Goal: Information Seeking & Learning: Learn about a topic

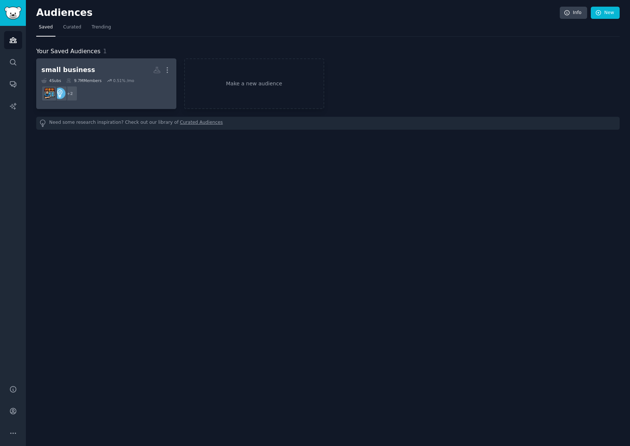
click at [125, 72] on h2 "small business More" at bounding box center [106, 70] width 130 height 13
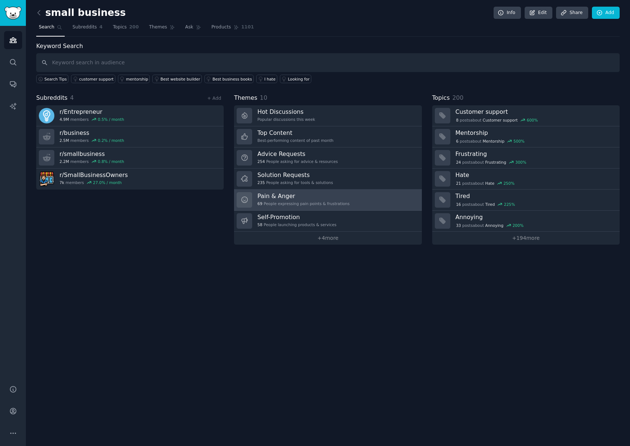
click at [273, 197] on h3 "Pain & Anger" at bounding box center [303, 196] width 92 height 8
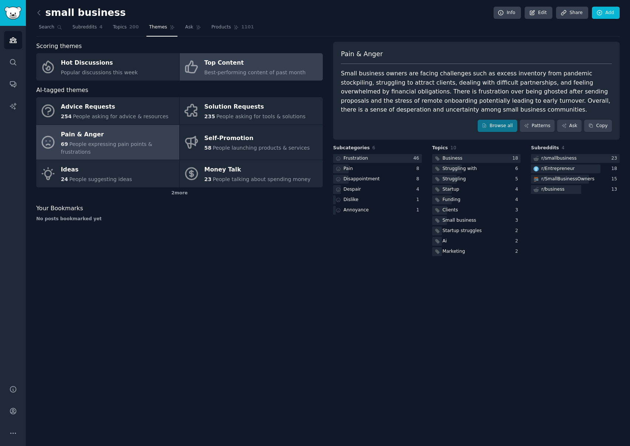
click at [260, 72] on span "Best-performing content of past month" at bounding box center [254, 73] width 101 height 6
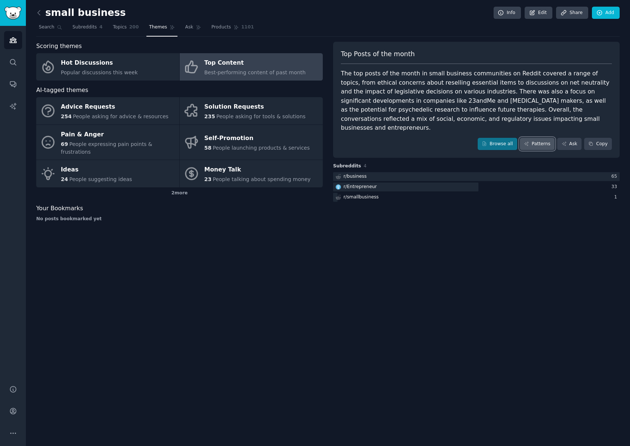
click at [541, 138] on link "Patterns" at bounding box center [537, 144] width 35 height 13
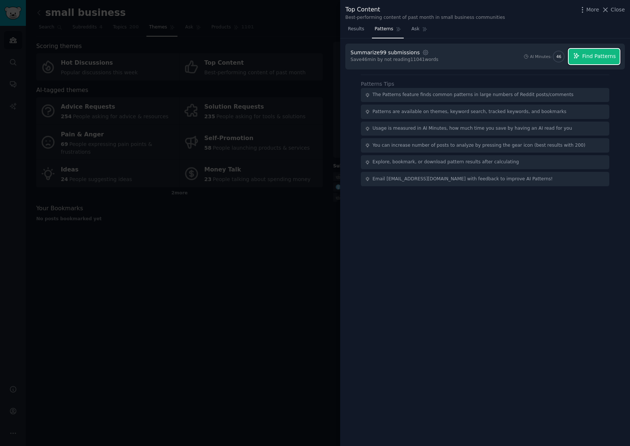
click at [607, 58] on span "Find Patterns" at bounding box center [599, 57] width 34 height 8
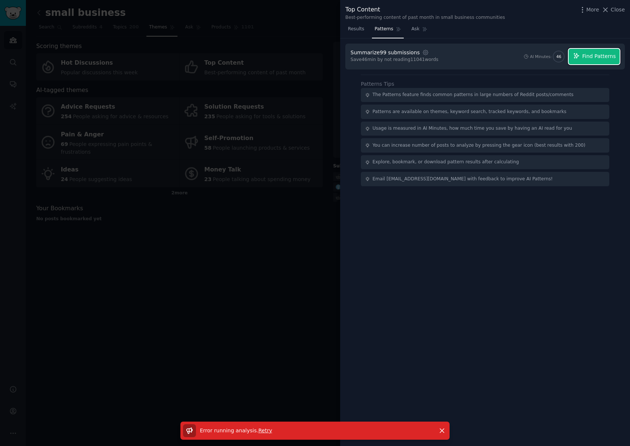
click at [588, 59] on span "Find Patterns" at bounding box center [599, 57] width 34 height 8
drag, startPoint x: 146, startPoint y: 215, endPoint x: 170, endPoint y: 217, distance: 23.7
click at [149, 215] on div at bounding box center [315, 223] width 630 height 446
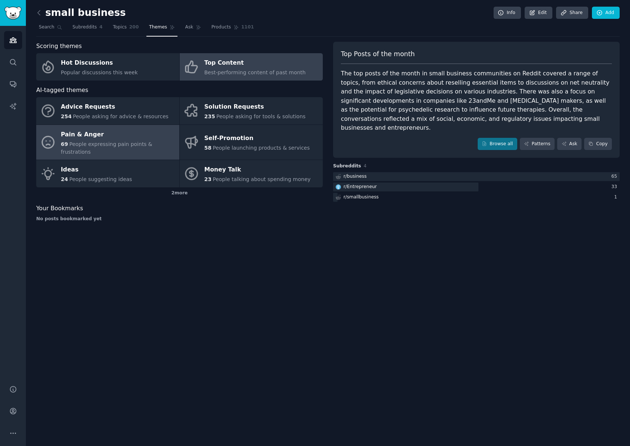
click at [115, 141] on span "People expressing pain points & frustrations" at bounding box center [106, 148] width 91 height 14
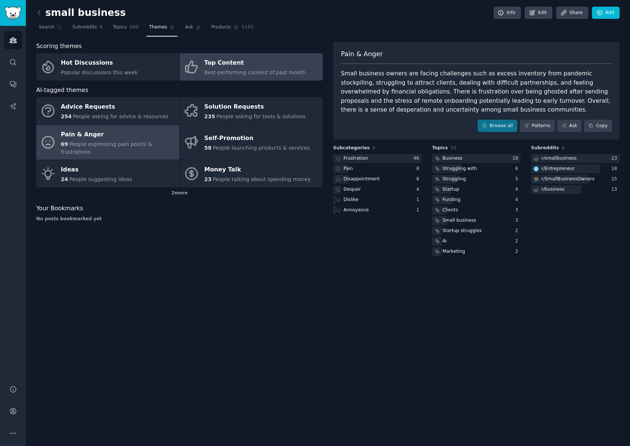
click at [227, 70] on span "Best-performing content of past month" at bounding box center [254, 73] width 101 height 6
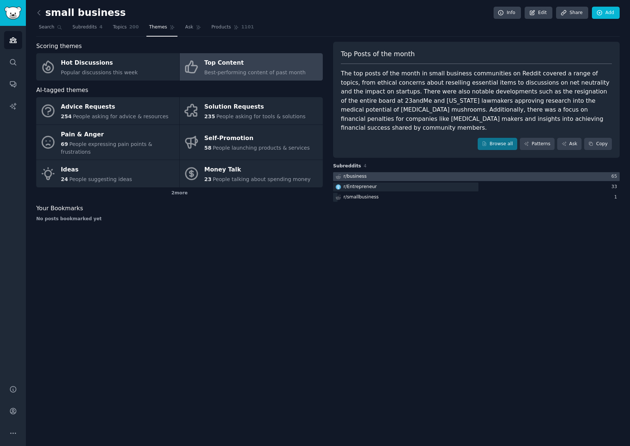
click at [365, 172] on div "r/ business" at bounding box center [350, 176] width 35 height 9
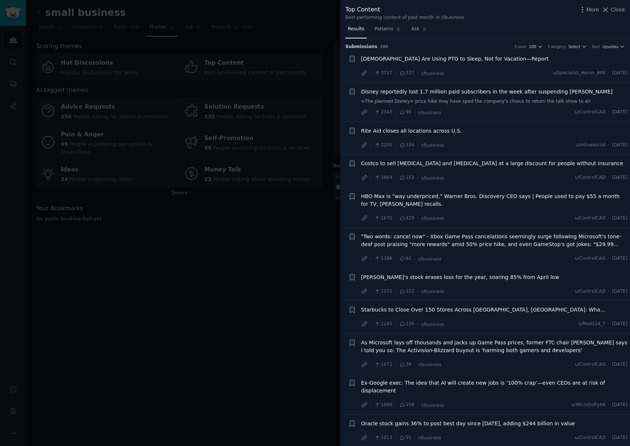
click at [272, 220] on div at bounding box center [315, 223] width 630 height 446
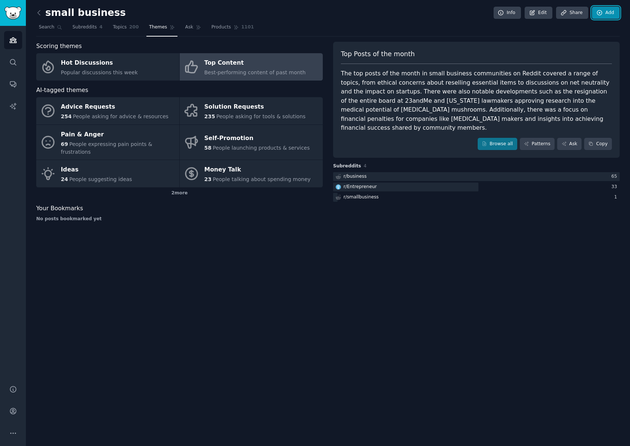
click at [611, 13] on link "Add" at bounding box center [606, 13] width 28 height 13
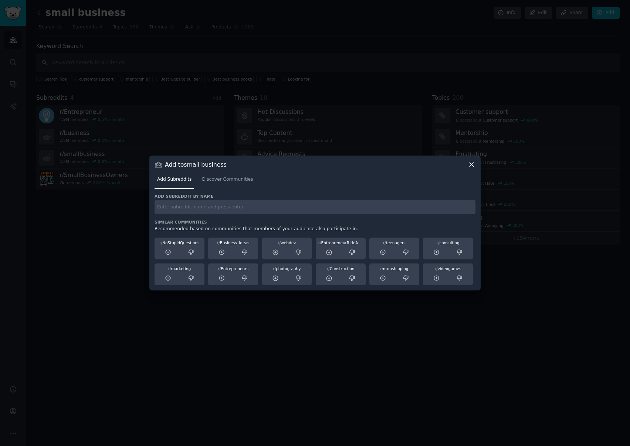
click at [173, 221] on h3 "Similar Communities" at bounding box center [315, 222] width 321 height 5
click at [182, 209] on input "text" at bounding box center [315, 207] width 321 height 14
type input "shopify"
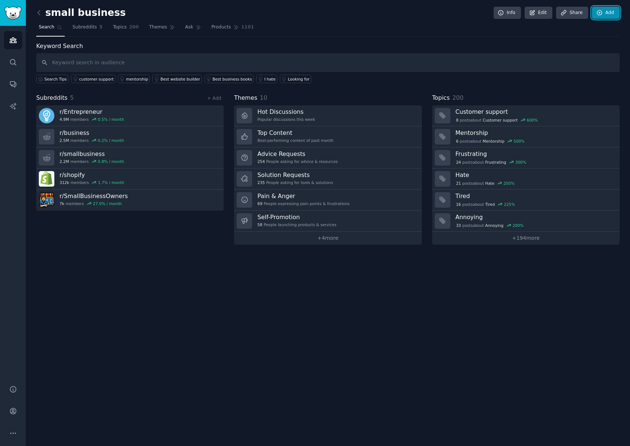
click at [619, 10] on link "Add" at bounding box center [606, 13] width 28 height 13
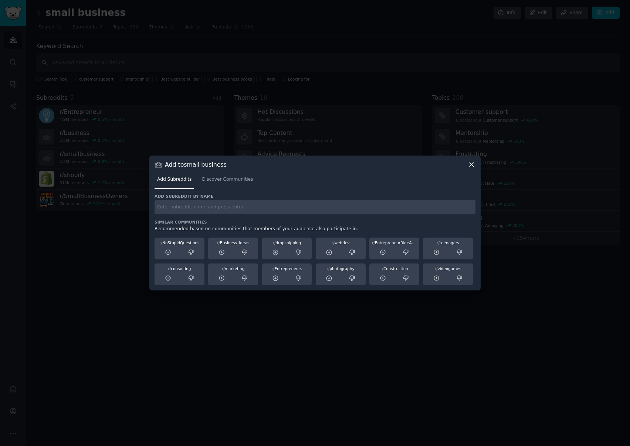
click at [242, 213] on input "text" at bounding box center [315, 207] width 321 height 14
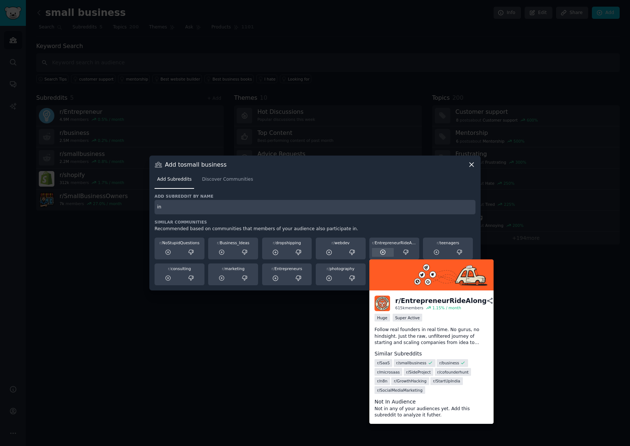
click at [386, 253] on div at bounding box center [383, 252] width 22 height 9
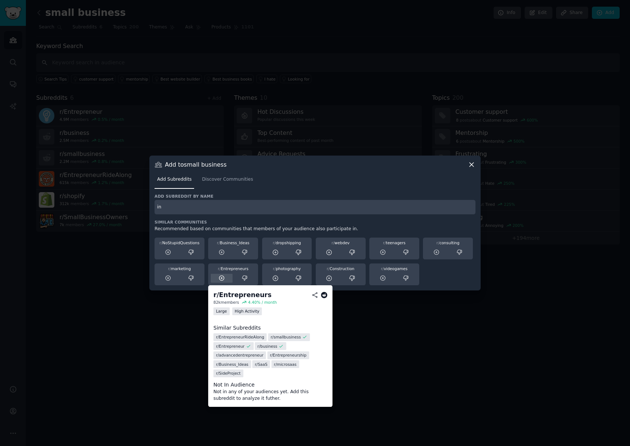
click at [225, 278] on div at bounding box center [222, 278] width 22 height 9
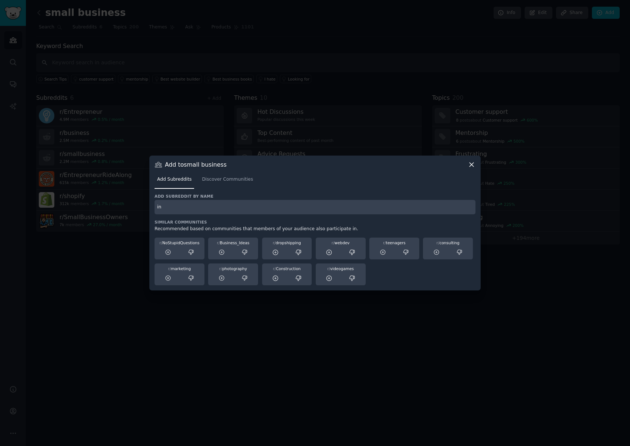
click at [220, 210] on input "in" at bounding box center [315, 207] width 321 height 14
type input "indiehackers"
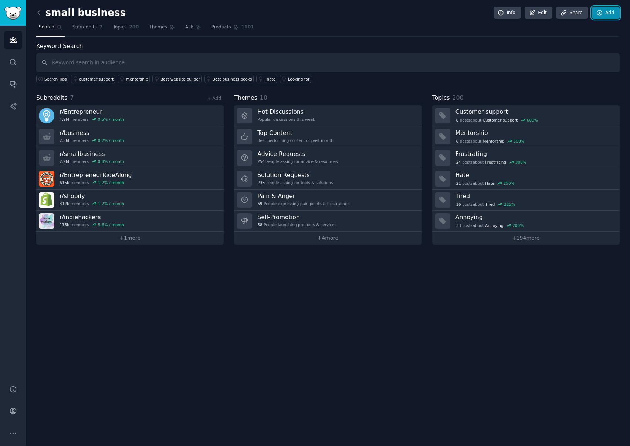
click at [609, 11] on link "Add" at bounding box center [606, 13] width 28 height 13
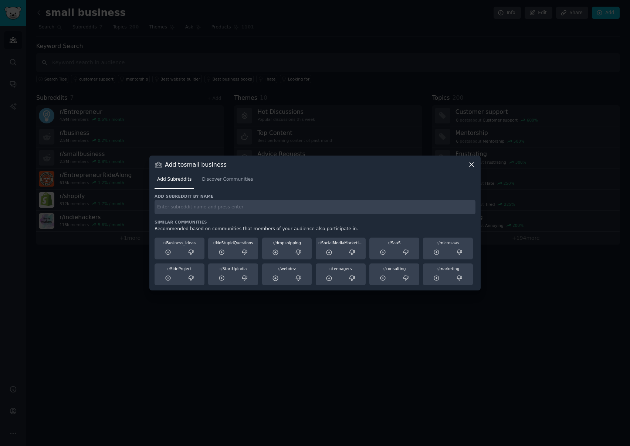
click at [184, 217] on div "Add subreddit by name Similar Communities Recommended based on communities that…" at bounding box center [315, 240] width 321 height 92
click at [184, 209] on input "text" at bounding box center [315, 207] width 321 height 14
type input "retail"
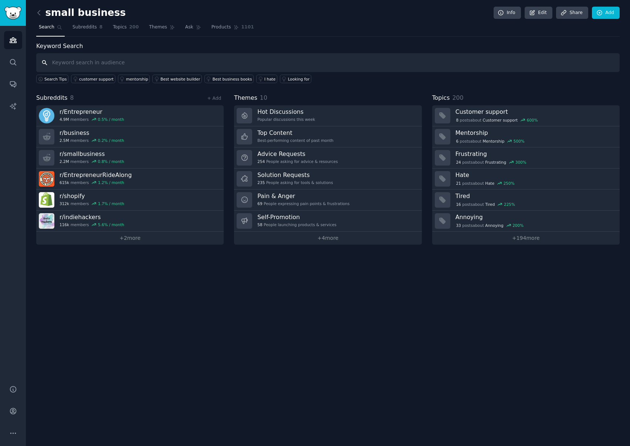
click at [71, 63] on input "text" at bounding box center [327, 62] width 583 height 19
paste input "smallbusinessowner"
type input "smallbusinessowner"
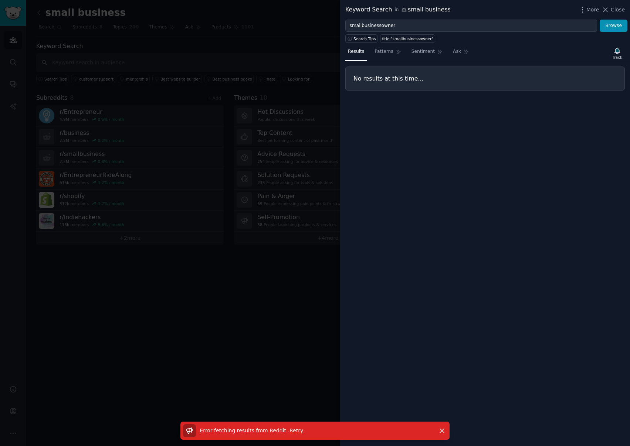
click at [267, 48] on div at bounding box center [315, 223] width 630 height 446
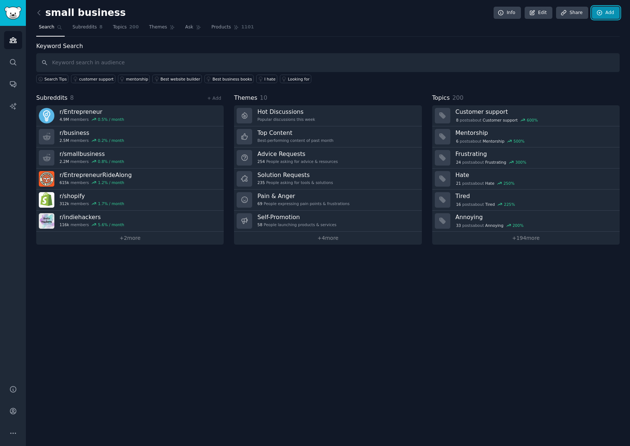
click at [602, 14] on icon at bounding box center [599, 13] width 7 height 7
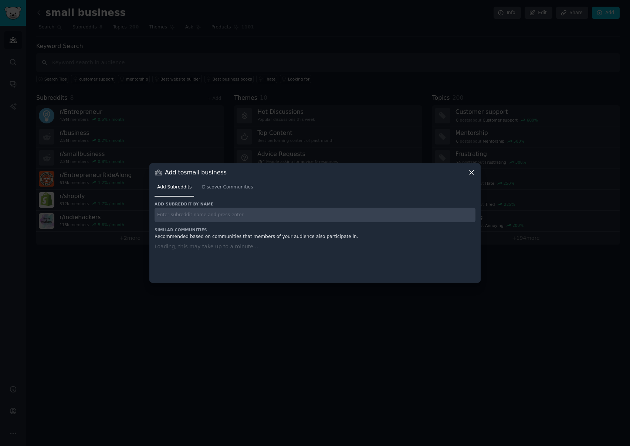
click at [221, 219] on input "text" at bounding box center [315, 215] width 321 height 14
paste input "smallbusinessowner"
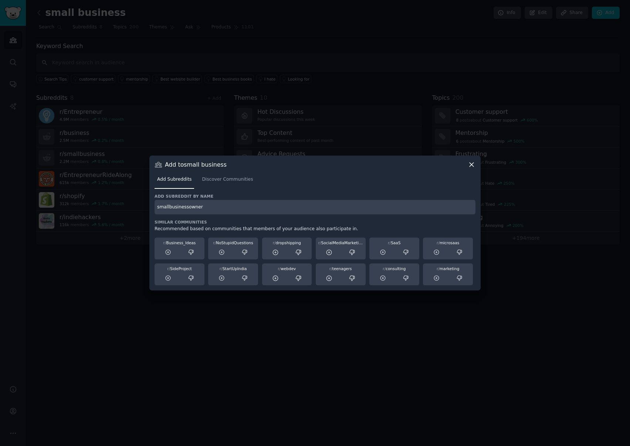
click at [224, 209] on input "smallbusinessowner" at bounding box center [315, 207] width 321 height 14
type input "smallbusinessowner"
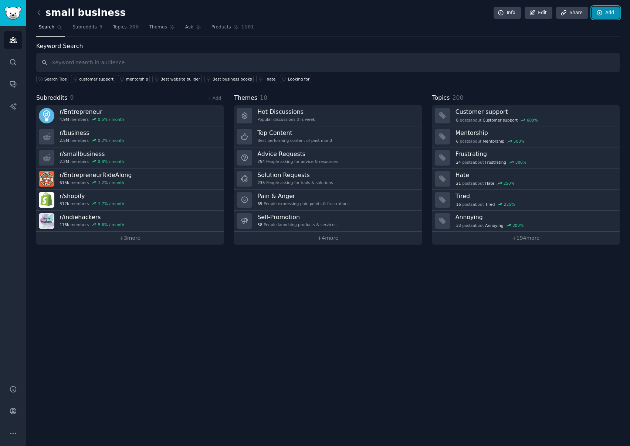
click at [604, 10] on link "Add" at bounding box center [606, 13] width 28 height 13
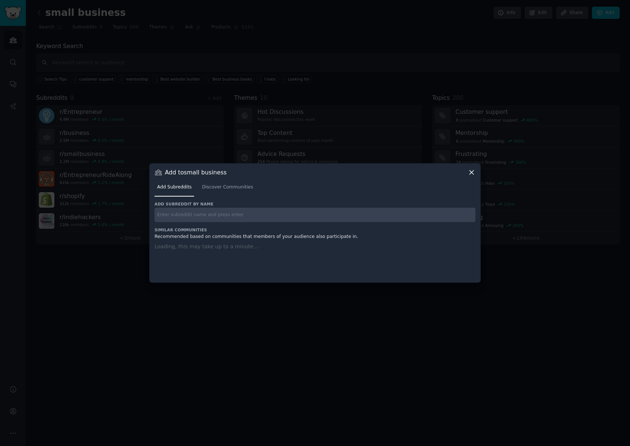
click at [214, 214] on input "text" at bounding box center [315, 215] width 321 height 14
paste input "woocommerce"
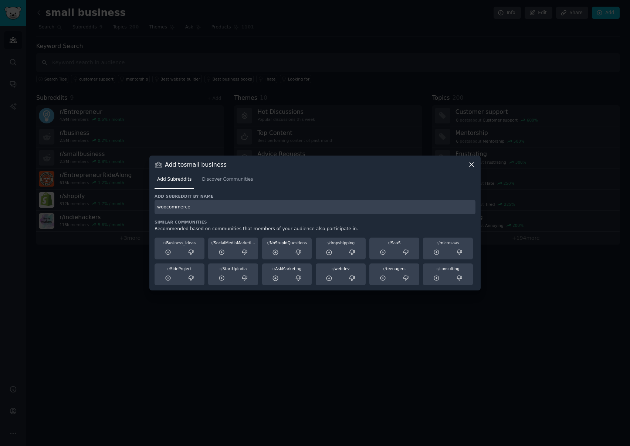
click at [219, 212] on input "woocommerce" at bounding box center [315, 207] width 321 height 14
click at [215, 206] on div "woocommerce" at bounding box center [315, 207] width 321 height 14
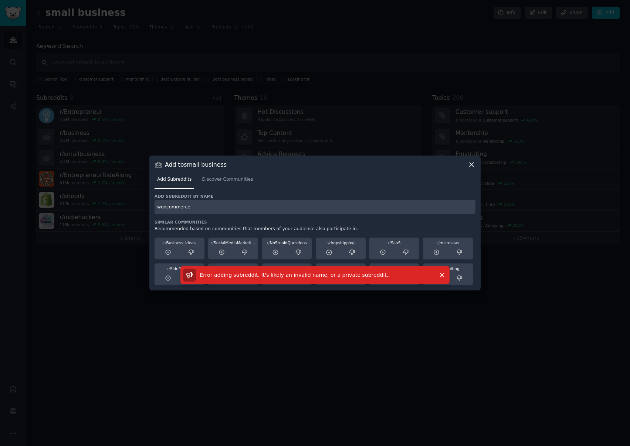
drag, startPoint x: 193, startPoint y: 210, endPoint x: 199, endPoint y: 209, distance: 6.1
click at [193, 210] on input "woocommerce" at bounding box center [315, 207] width 321 height 14
type input "woocommerc"
click at [220, 185] on link "Discover Communities" at bounding box center [227, 181] width 56 height 15
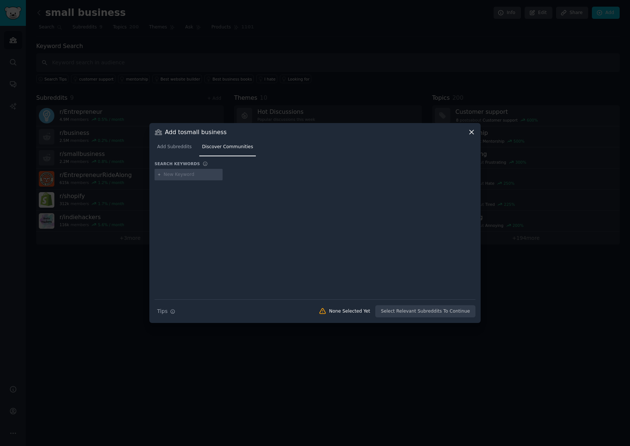
click at [183, 174] on input "text" at bounding box center [192, 175] width 56 height 7
type input "woocommerce"
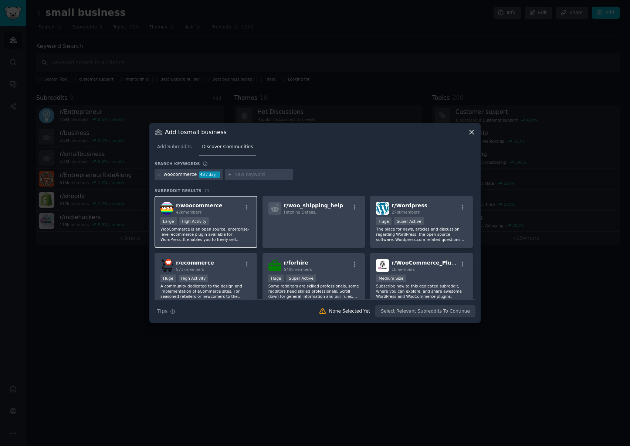
click at [208, 209] on span "r/ woocommerce" at bounding box center [199, 206] width 47 height 6
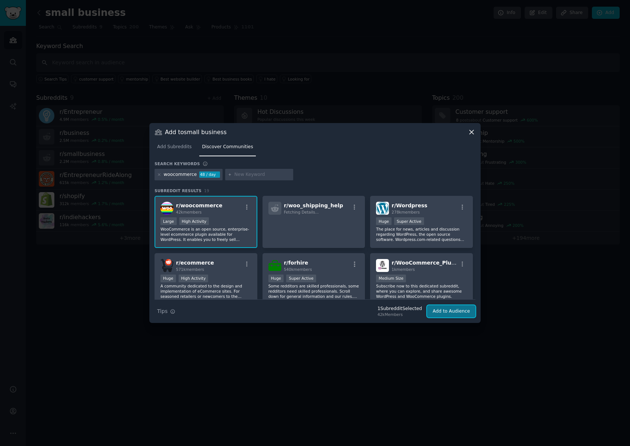
click at [436, 311] on button "Add to Audience" at bounding box center [451, 311] width 48 height 13
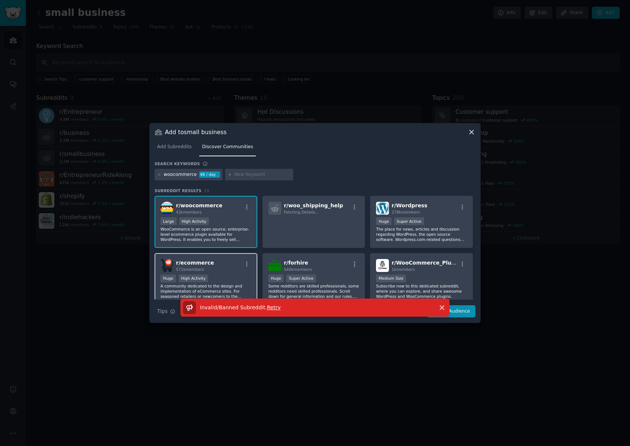
click at [218, 272] on div "r/ ecommerce 571k members Huge High Activity A community dedicated to the desig…" at bounding box center [206, 279] width 103 height 52
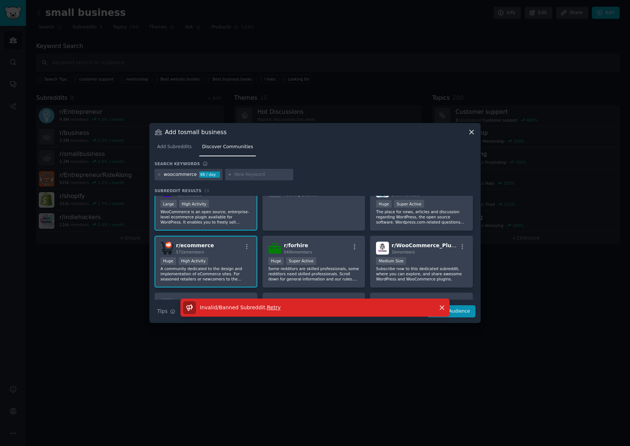
click at [220, 256] on div "r/ ecommerce 571k members Huge High Activity A community dedicated to the desig…" at bounding box center [206, 262] width 103 height 52
click at [244, 247] on icon "button" at bounding box center [247, 247] width 7 height 7
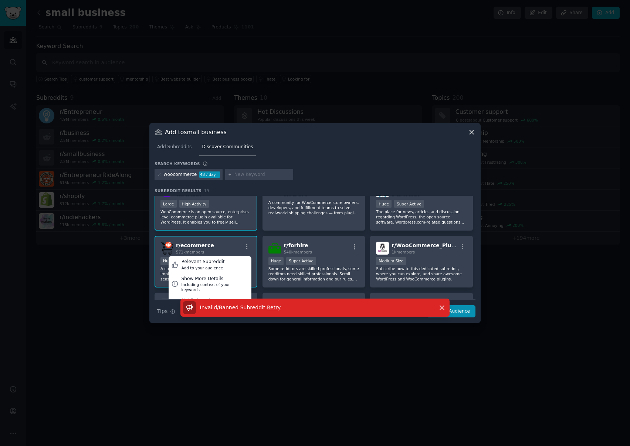
click at [229, 244] on div "r/ ecommerce 571k members Relevant Subreddit Add to your audience Show More Det…" at bounding box center [205, 248] width 91 height 13
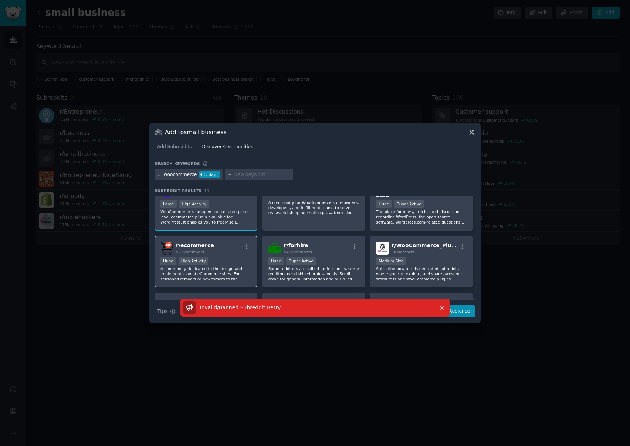
click at [223, 250] on div "r/ ecommerce 571k members" at bounding box center [205, 248] width 91 height 13
click at [458, 311] on div "Invalid/Banned Subreddit . Retry Dismiss" at bounding box center [315, 308] width 290 height 18
click at [442, 305] on icon "button" at bounding box center [442, 308] width 8 height 8
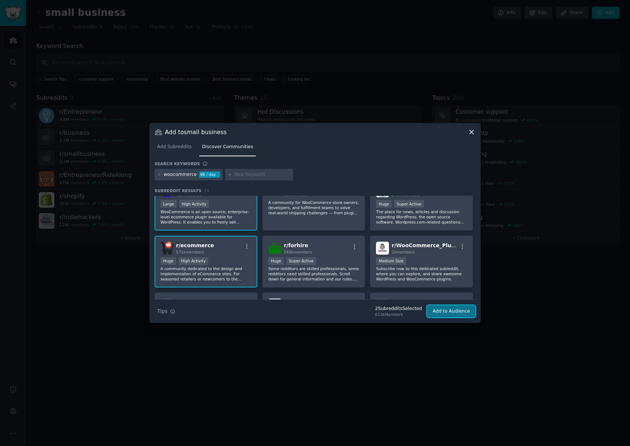
click at [454, 312] on button "Add to Audience" at bounding box center [451, 311] width 48 height 13
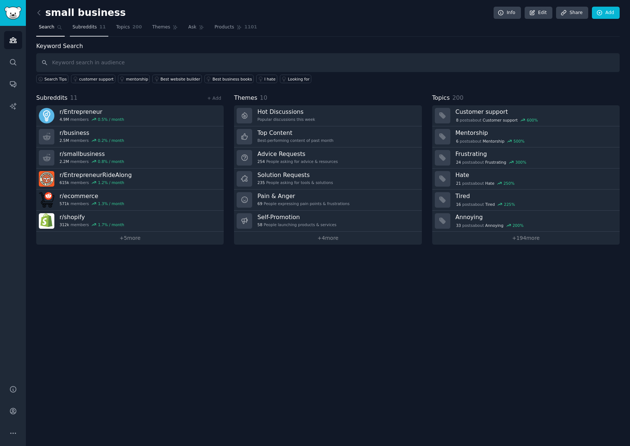
click at [87, 30] on span "Subreddits" at bounding box center [84, 27] width 24 height 7
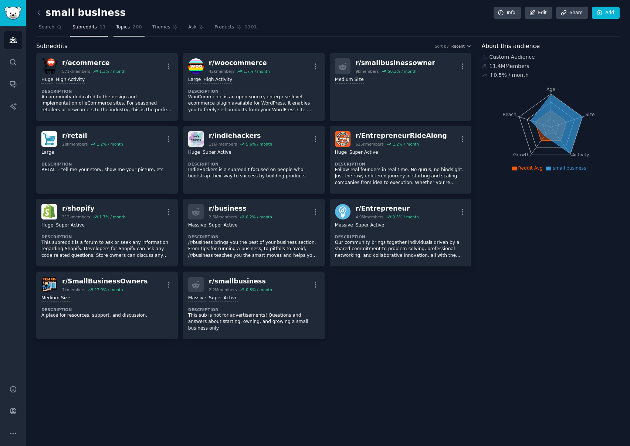
click at [132, 29] on span "200" at bounding box center [137, 27] width 10 height 7
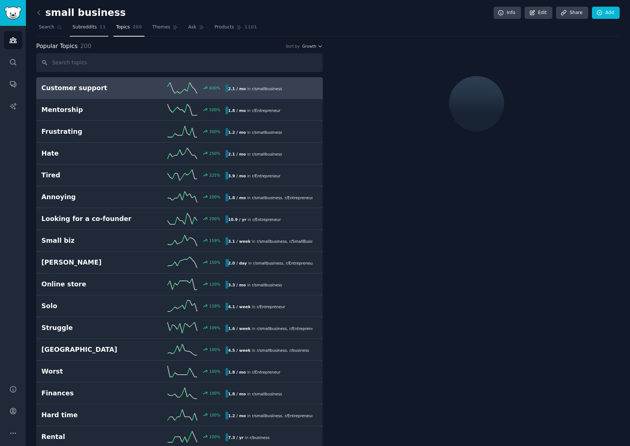
click at [85, 30] on span "Subreddits" at bounding box center [84, 27] width 24 height 7
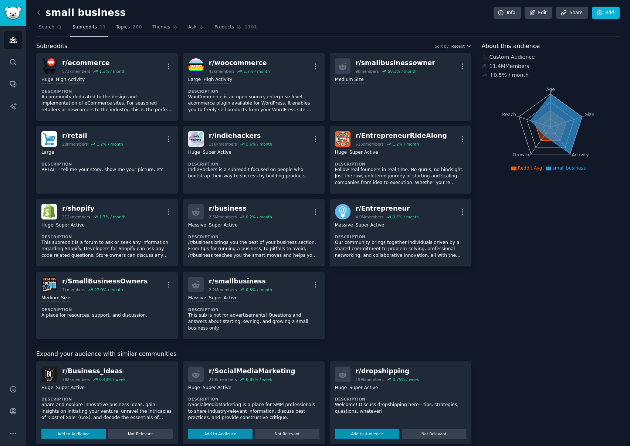
click at [548, 99] on icon at bounding box center [555, 123] width 51 height 59
click at [571, 145] on icon at bounding box center [555, 123] width 51 height 59
click at [518, 169] on span "Reddit Avg" at bounding box center [530, 168] width 24 height 5
click at [550, 98] on icon at bounding box center [555, 123] width 51 height 59
click at [126, 29] on span "Topics" at bounding box center [123, 27] width 14 height 7
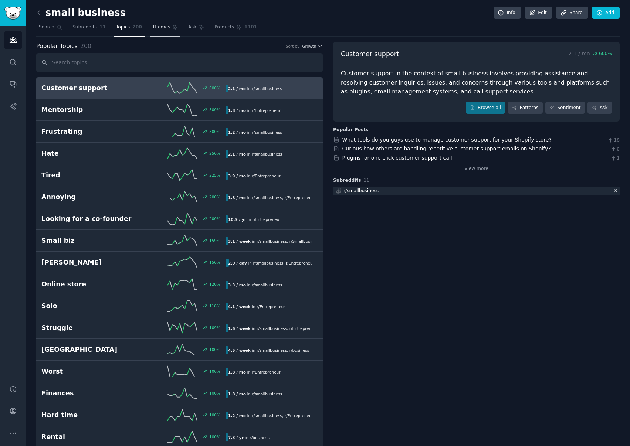
click at [158, 28] on span "Themes" at bounding box center [161, 27] width 18 height 7
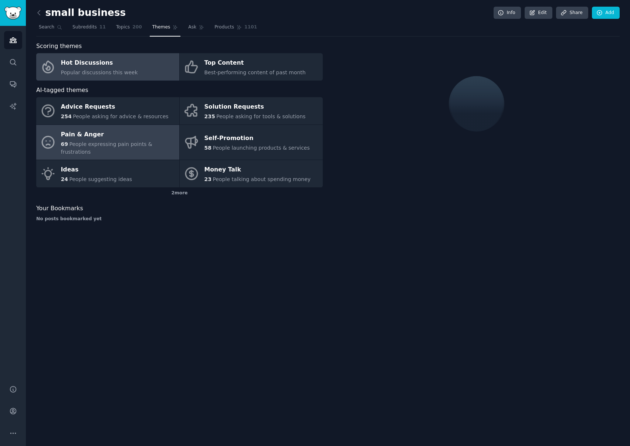
click at [128, 135] on div "Pain & Anger" at bounding box center [118, 135] width 115 height 12
click at [141, 136] on div "Pain & Anger" at bounding box center [118, 135] width 115 height 12
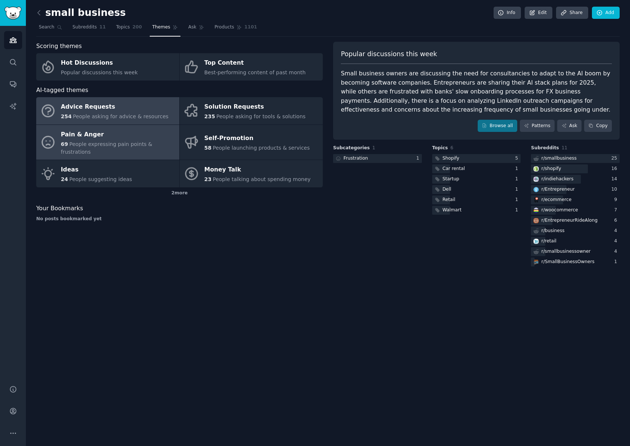
click at [124, 112] on div "Advice Requests" at bounding box center [115, 107] width 108 height 12
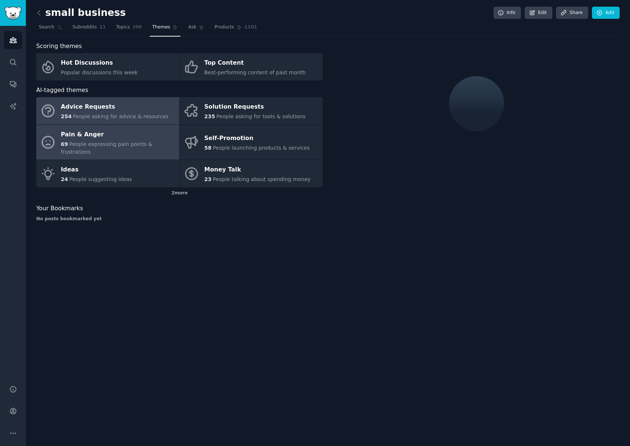
click at [111, 142] on span "People expressing pain points & frustrations" at bounding box center [106, 148] width 91 height 14
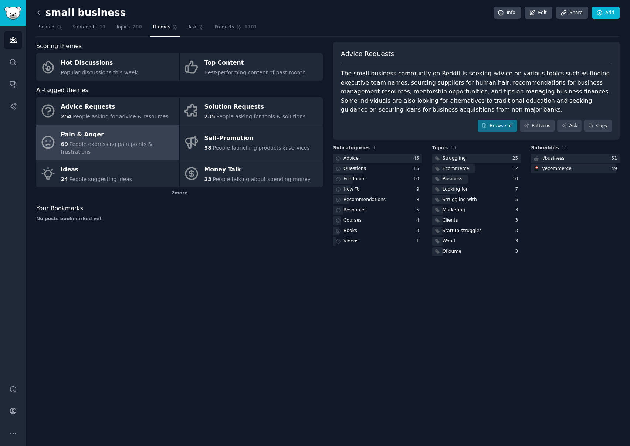
click at [37, 12] on icon at bounding box center [39, 13] width 8 height 8
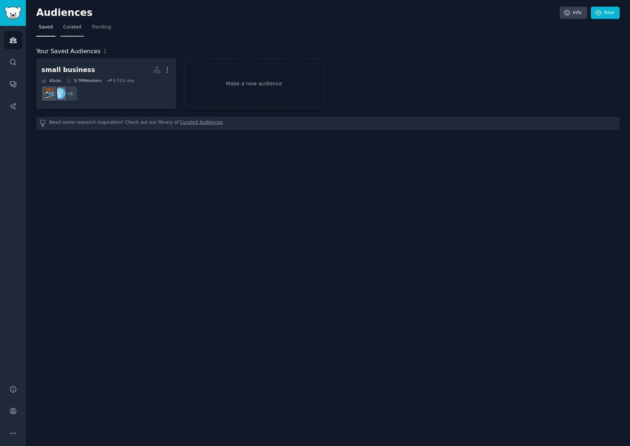
click at [65, 26] on span "Curated" at bounding box center [72, 27] width 18 height 7
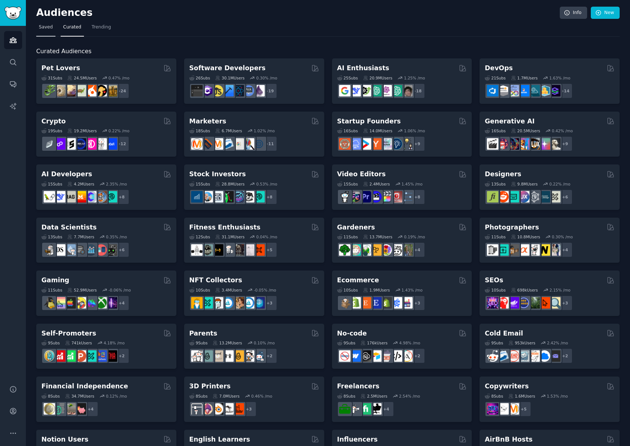
click at [40, 26] on span "Saved" at bounding box center [46, 27] width 14 height 7
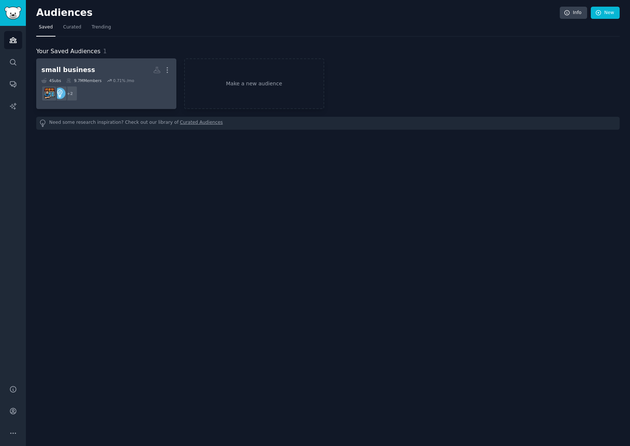
click at [101, 71] on h2 "small business More" at bounding box center [106, 70] width 130 height 13
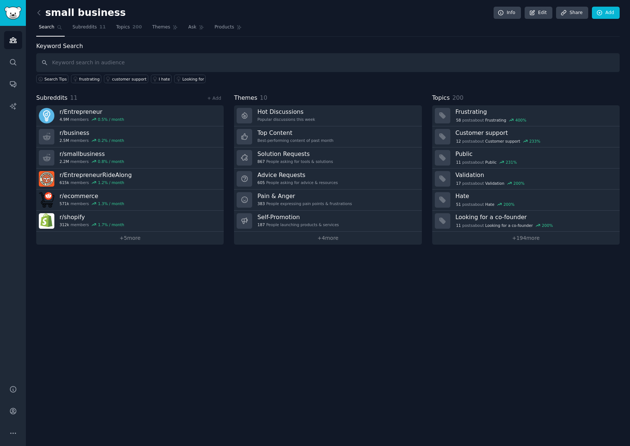
click at [99, 99] on div "Subreddits 11 + Add" at bounding box center [129, 98] width 187 height 9
click at [307, 201] on div "383 People expressing pain points & frustrations" at bounding box center [304, 203] width 95 height 5
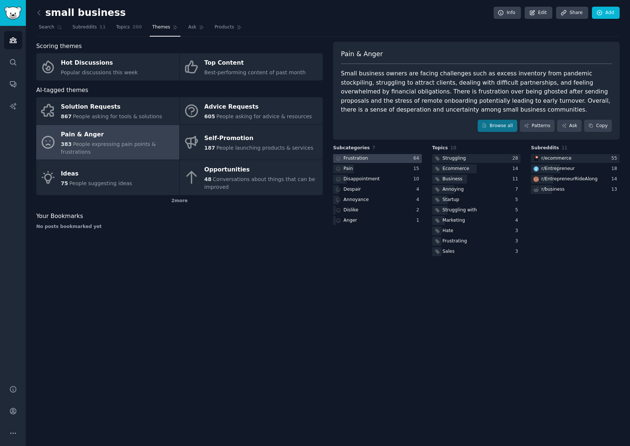
click at [378, 158] on div at bounding box center [377, 158] width 89 height 9
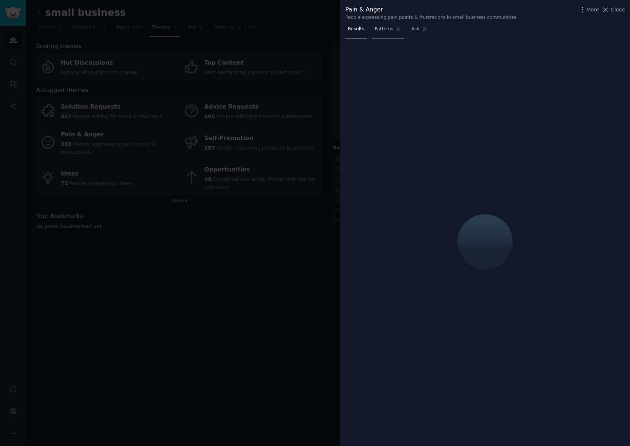
click at [382, 31] on span "Patterns" at bounding box center [384, 29] width 18 height 7
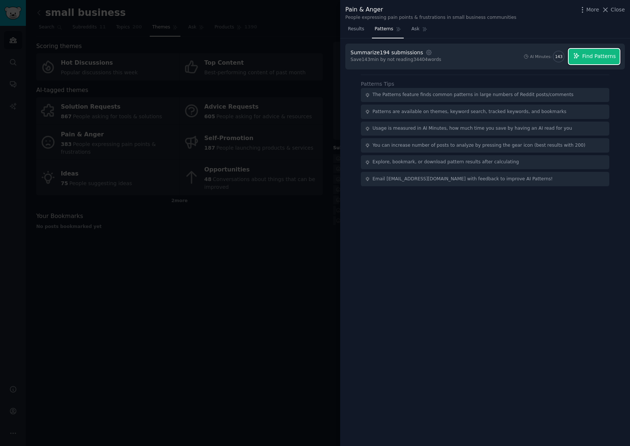
click at [599, 60] on span "Find Patterns" at bounding box center [599, 57] width 34 height 8
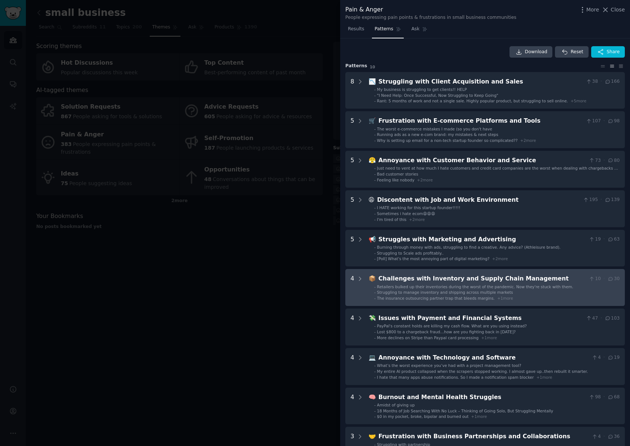
click at [426, 280] on div "Challenges with Inventory and Supply Chain Management" at bounding box center [482, 278] width 207 height 9
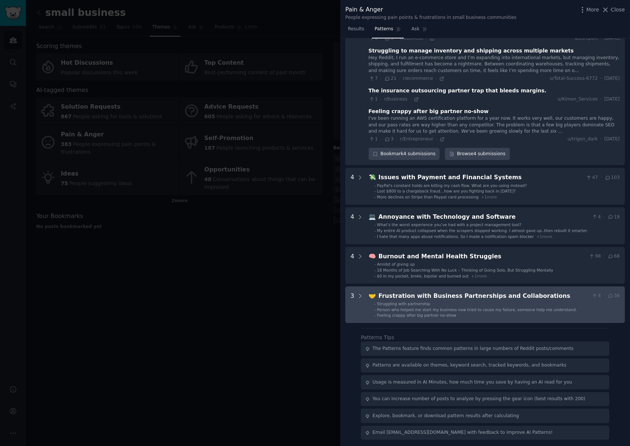
scroll to position [272, 0]
